Goal: Information Seeking & Learning: Learn about a topic

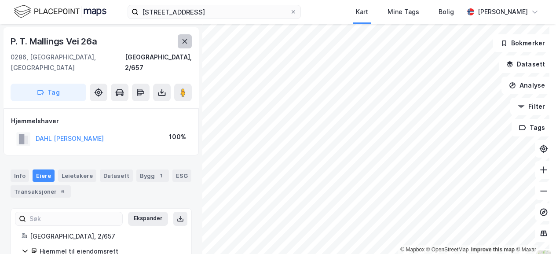
click at [184, 43] on icon at bounding box center [184, 41] width 7 height 7
click at [181, 43] on button at bounding box center [185, 41] width 14 height 14
click at [180, 41] on button at bounding box center [185, 41] width 14 height 14
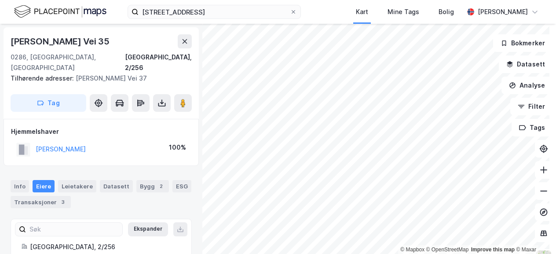
scroll to position [0, 0]
click at [185, 39] on icon at bounding box center [184, 40] width 7 height 7
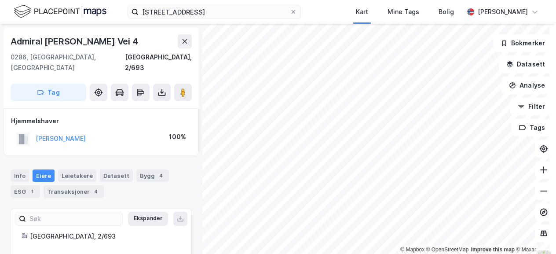
scroll to position [0, 0]
click at [185, 38] on icon at bounding box center [184, 40] width 7 height 7
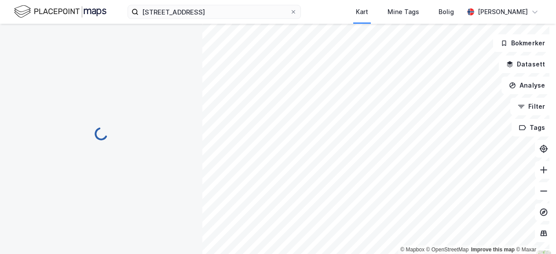
scroll to position [0, 0]
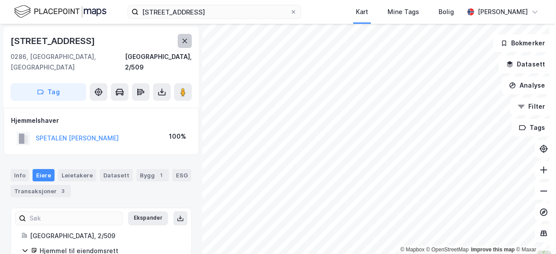
click at [186, 41] on icon at bounding box center [185, 41] width 5 height 4
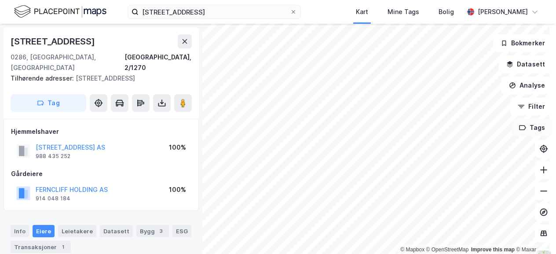
scroll to position [0, 0]
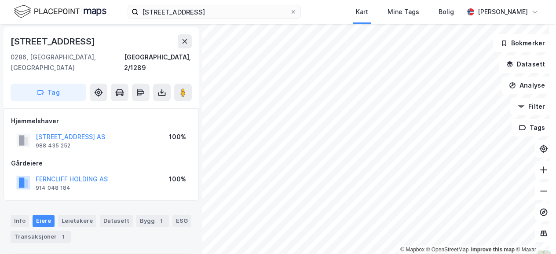
scroll to position [0, 0]
click at [184, 44] on button at bounding box center [185, 41] width 14 height 14
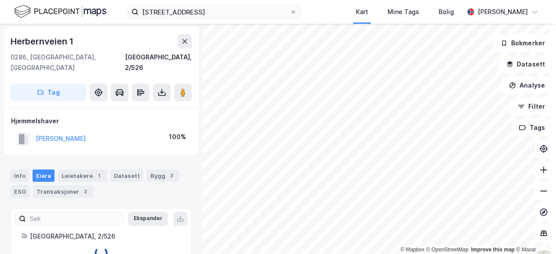
scroll to position [0, 0]
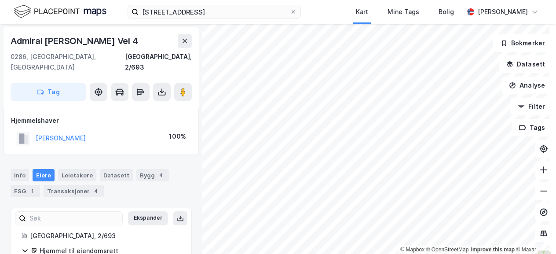
scroll to position [0, 0]
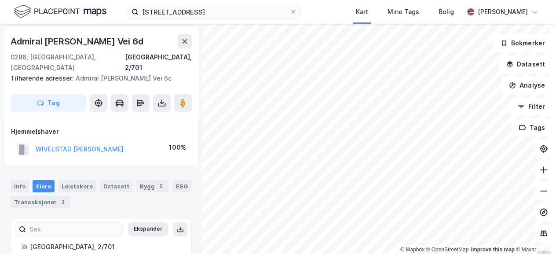
scroll to position [0, 0]
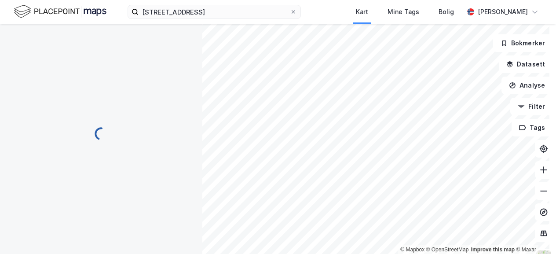
scroll to position [0, 0]
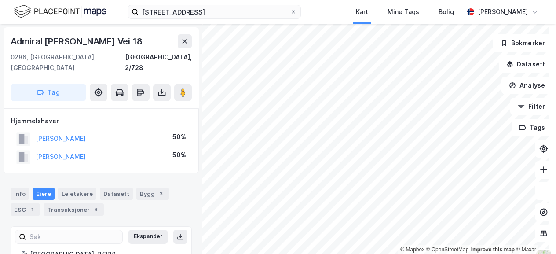
scroll to position [0, 0]
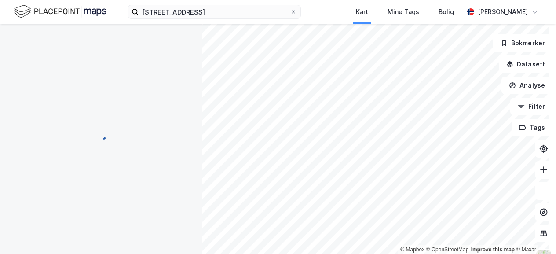
scroll to position [0, 0]
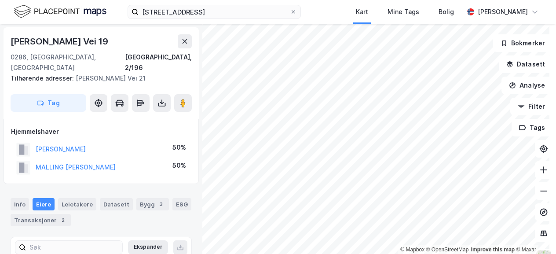
scroll to position [0, 0]
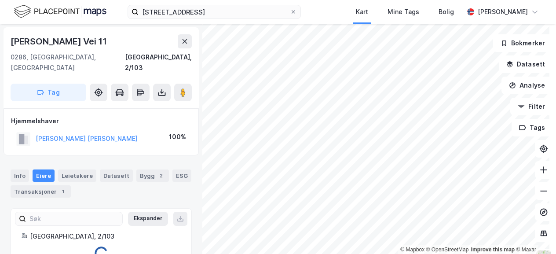
scroll to position [0, 0]
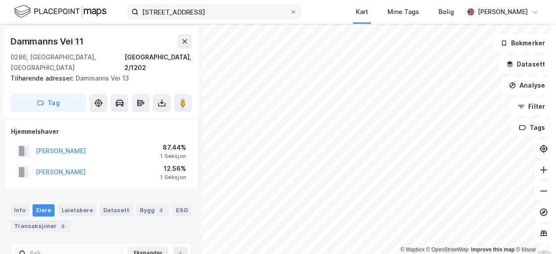
scroll to position [0, 0]
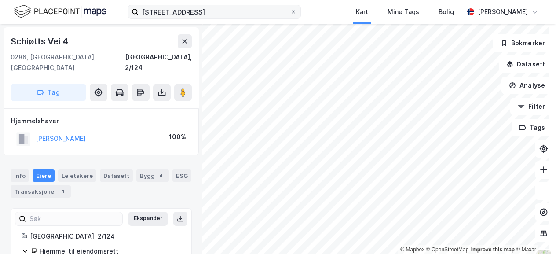
scroll to position [0, 0]
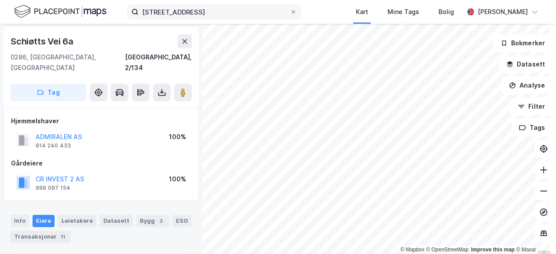
scroll to position [0, 0]
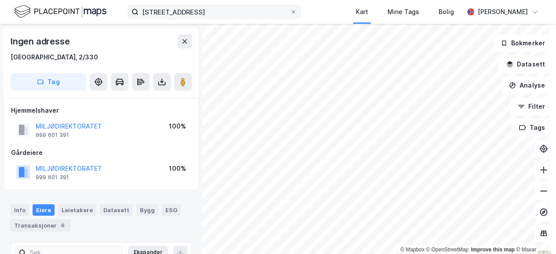
scroll to position [0, 0]
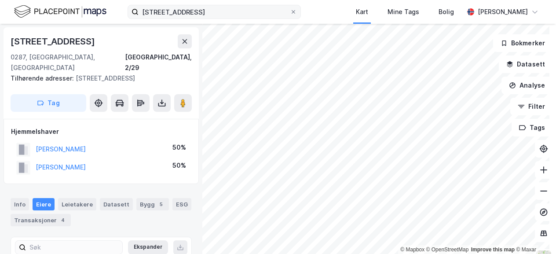
scroll to position [0, 0]
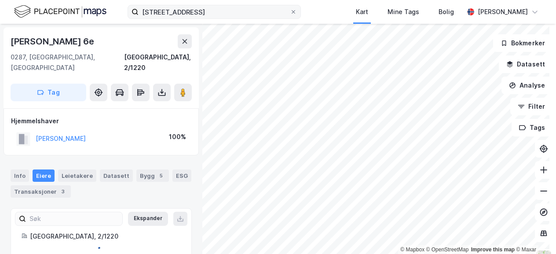
scroll to position [0, 0]
click at [509, 253] on html "[STREET_ADDRESS] Kart Mine Tags Bolig [PERSON_NAME] © Mapbox © OpenStreetMap Im…" at bounding box center [278, 127] width 556 height 254
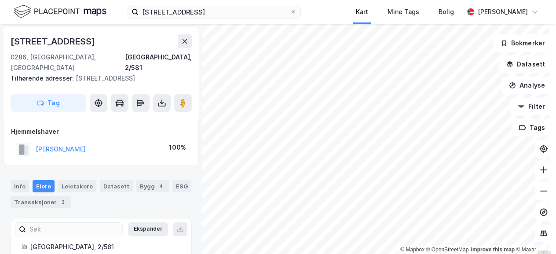
scroll to position [0, 0]
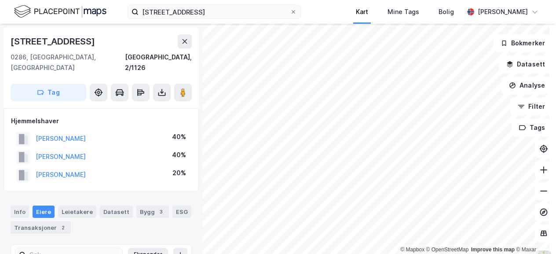
scroll to position [0, 0]
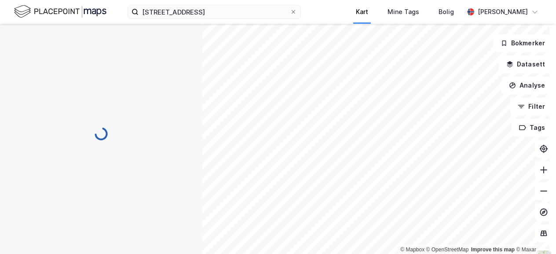
scroll to position [0, 0]
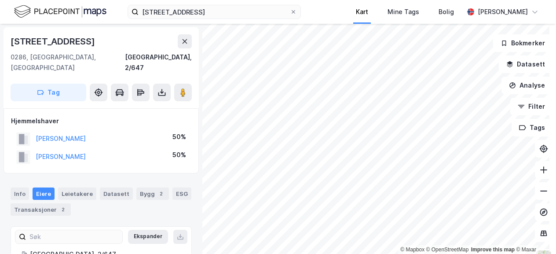
scroll to position [0, 0]
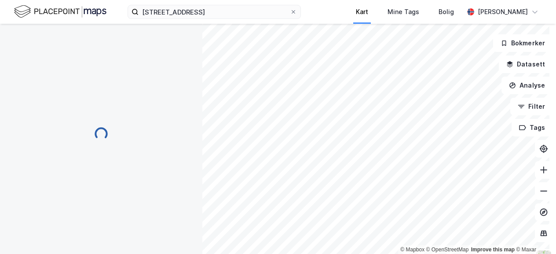
scroll to position [0, 0]
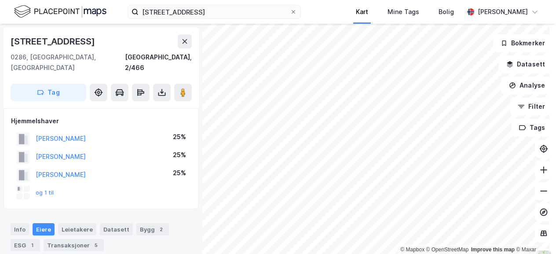
scroll to position [0, 0]
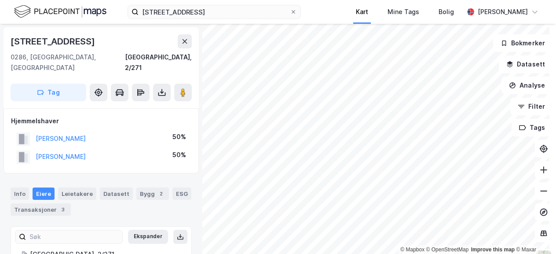
scroll to position [0, 0]
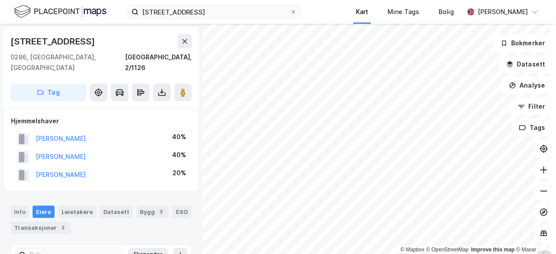
scroll to position [0, 0]
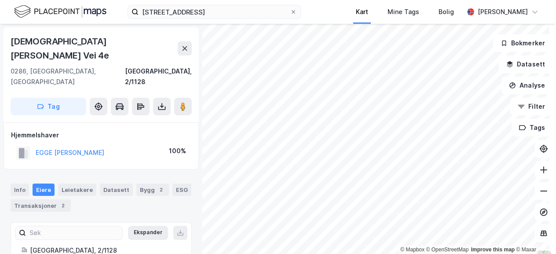
scroll to position [0, 0]
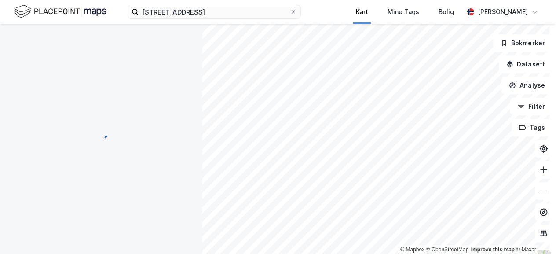
scroll to position [0, 0]
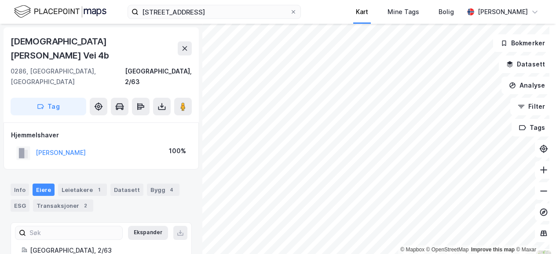
scroll to position [0, 0]
click at [424, 253] on html "[STREET_ADDRESS] Kart Mine Tags Bolig [PERSON_NAME] © Mapbox © OpenStreetMap Im…" at bounding box center [278, 127] width 556 height 254
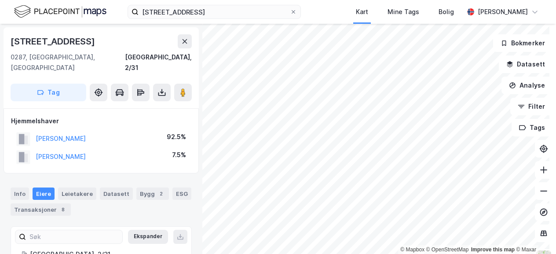
scroll to position [0, 0]
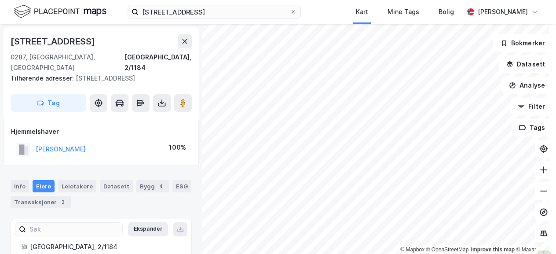
scroll to position [0, 0]
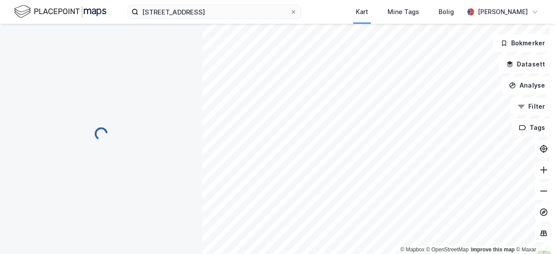
scroll to position [0, 0]
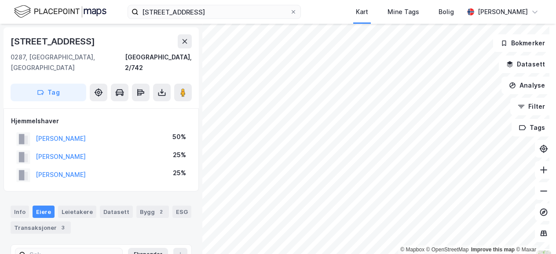
scroll to position [0, 0]
